Goal: Information Seeking & Learning: Stay updated

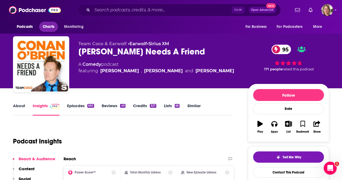
click at [52, 25] on span "Charts" at bounding box center [49, 27] width 12 height 8
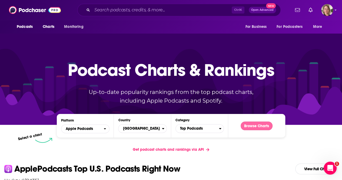
click at [255, 127] on button "Browse Charts" at bounding box center [257, 125] width 32 height 9
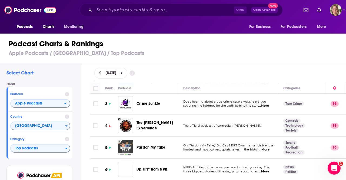
scroll to position [54, 0]
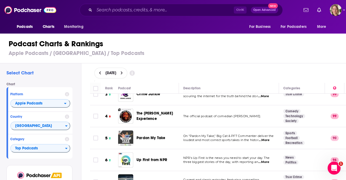
click at [261, 66] on div "[DATE]" at bounding box center [218, 72] width 265 height 19
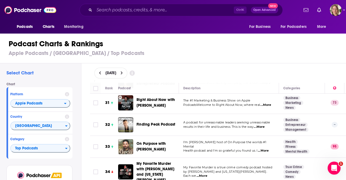
scroll to position [703, 0]
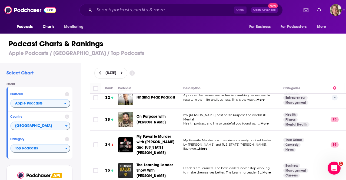
click at [266, 55] on h3 "Apple Podcasts / [GEOGRAPHIC_DATA] / Top Podcasts" at bounding box center [176, 53] width 334 height 7
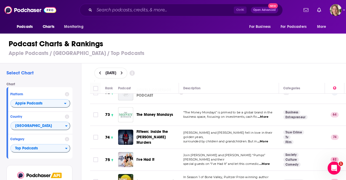
scroll to position [1623, 0]
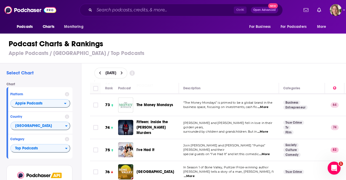
click at [242, 84] on th "Description" at bounding box center [229, 88] width 100 height 11
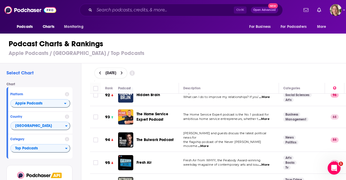
scroll to position [2056, 0]
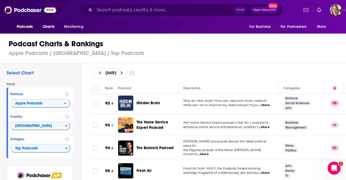
click at [241, 74] on div "[DATE]" at bounding box center [218, 73] width 248 height 11
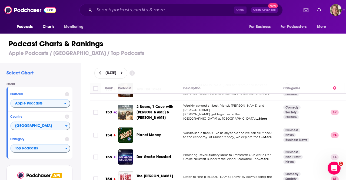
scroll to position [3409, 0]
click at [47, 28] on span "Charts" at bounding box center [49, 27] width 12 height 8
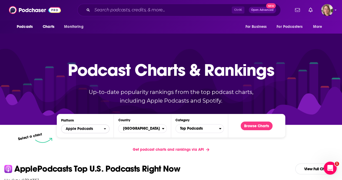
click at [104, 126] on button "Apple Podcasts" at bounding box center [85, 128] width 48 height 9
click at [92, 144] on span "Spotify" at bounding box center [84, 145] width 41 height 3
click at [254, 125] on button "Browse Charts" at bounding box center [257, 125] width 32 height 9
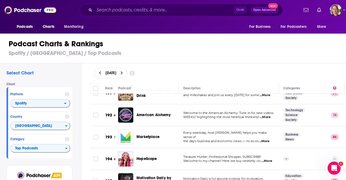
scroll to position [4301, 0]
